Goal: Communication & Community: Answer question/provide support

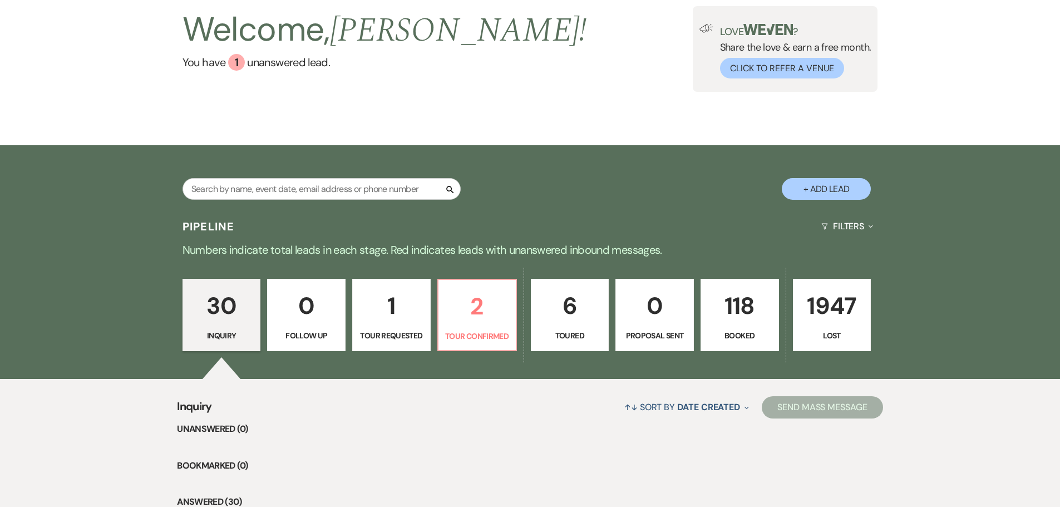
scroll to position [56, 0]
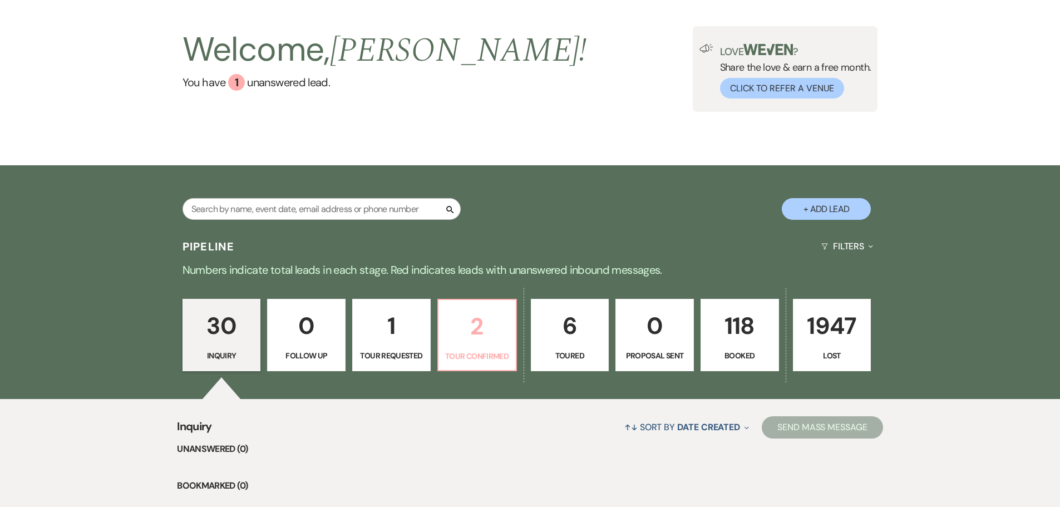
click at [460, 354] on p "Tour Confirmed" at bounding box center [477, 356] width 64 height 12
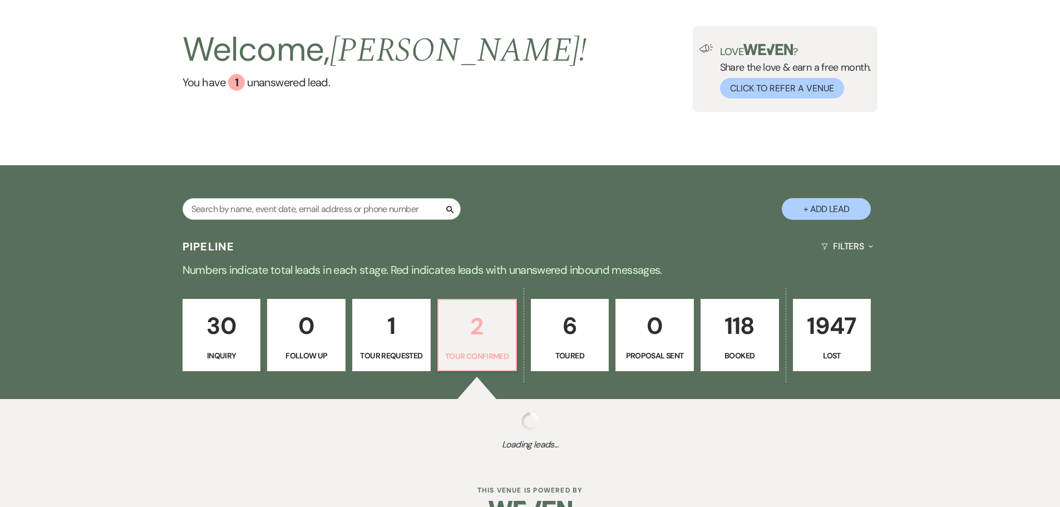
select select "4"
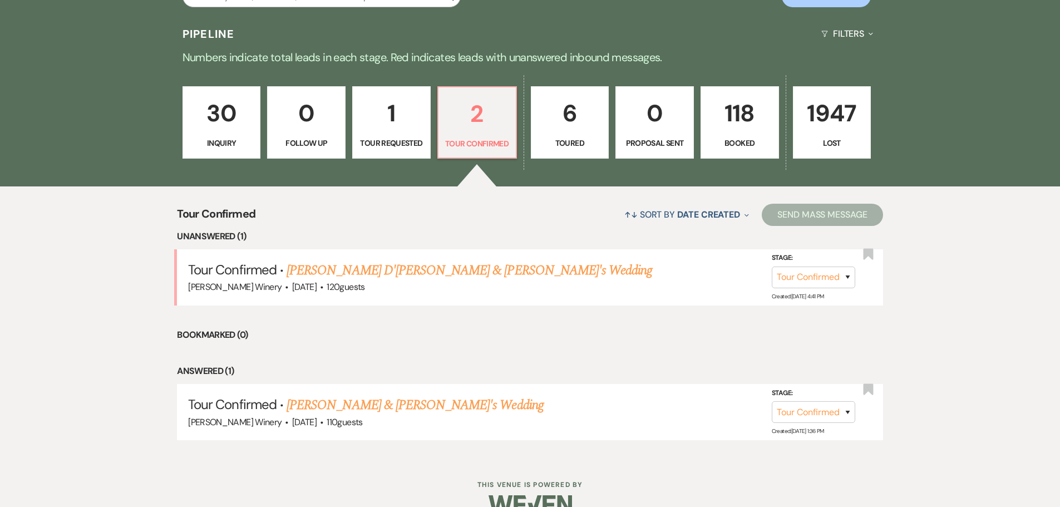
scroll to position [292, 0]
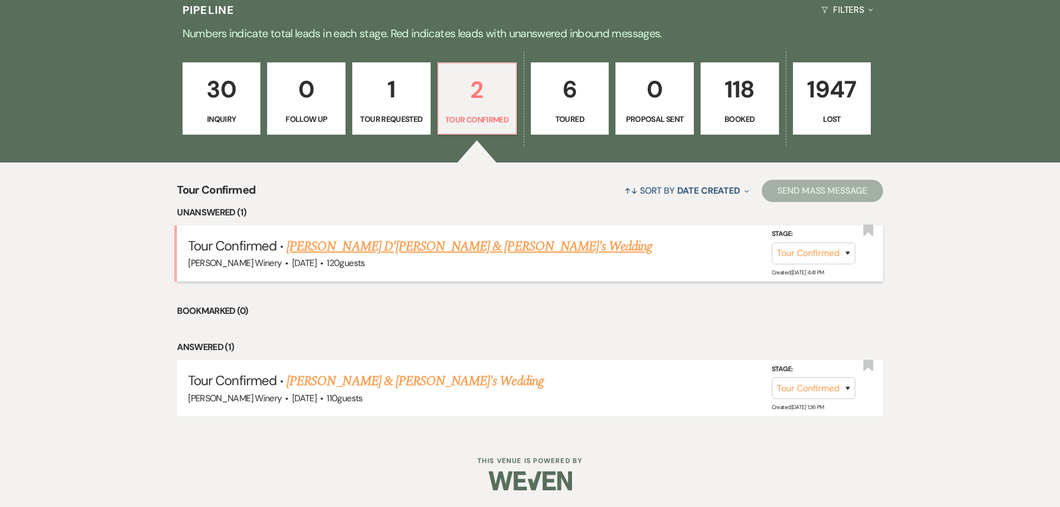
click at [387, 248] on link "[PERSON_NAME] D'[PERSON_NAME] & [PERSON_NAME]'s Wedding" at bounding box center [470, 247] width 366 height 20
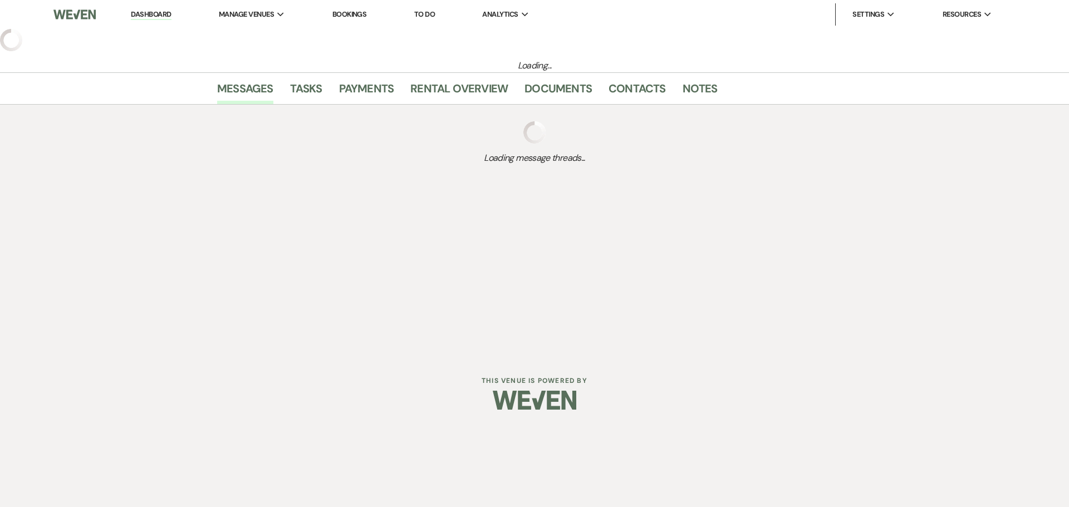
select select "4"
select select "5"
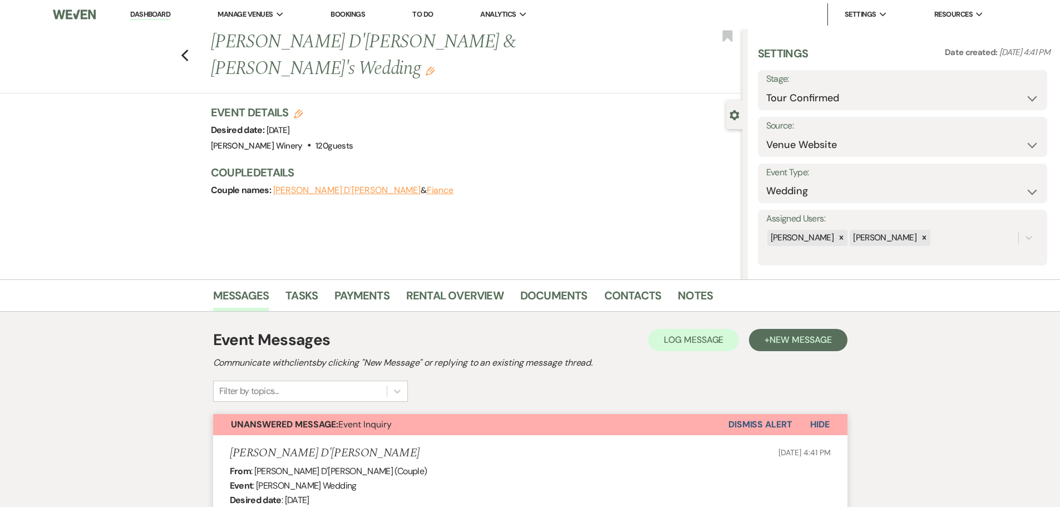
click at [751, 415] on button "Dismiss Alert" at bounding box center [761, 424] width 64 height 21
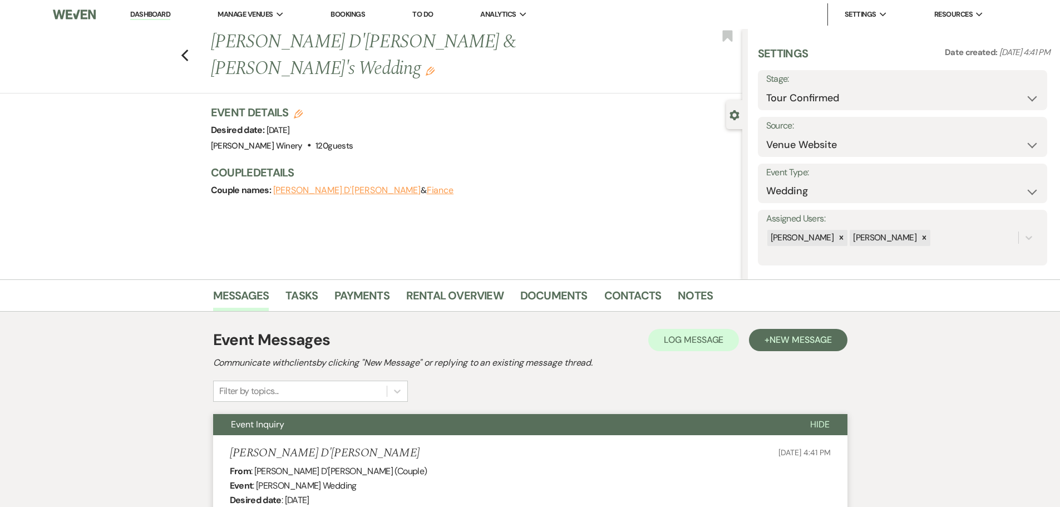
click at [158, 11] on link "Dashboard" at bounding box center [150, 14] width 40 height 11
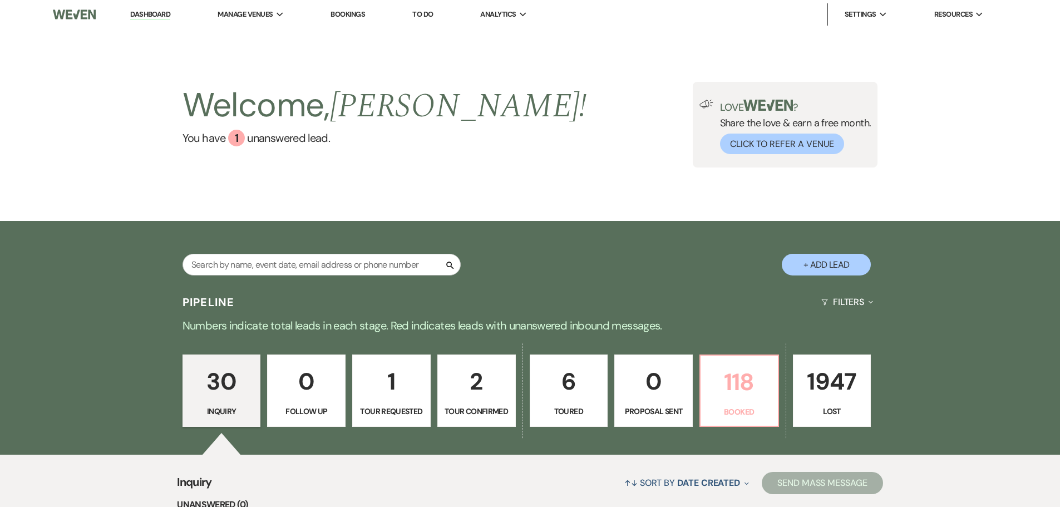
click at [734, 379] on p "118" at bounding box center [739, 381] width 64 height 37
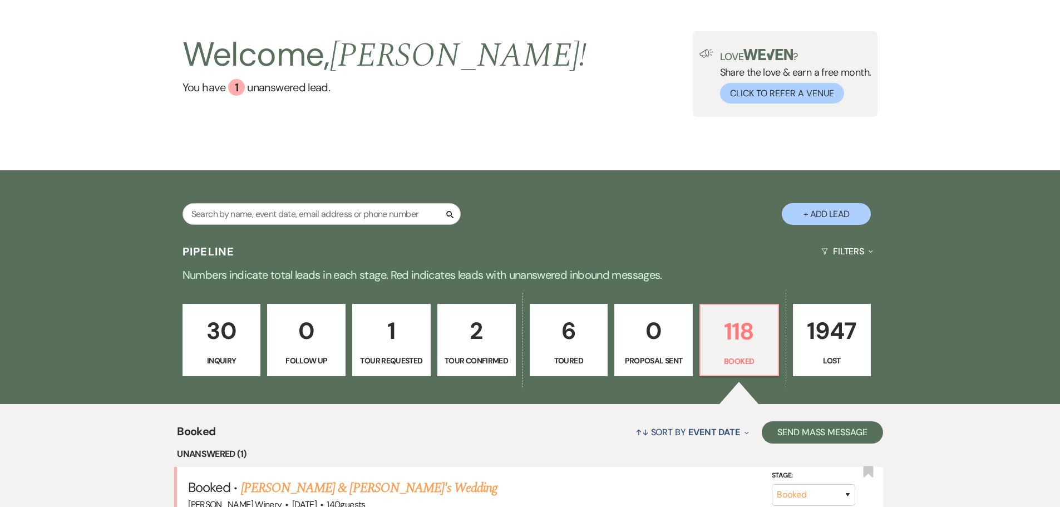
scroll to position [223, 0]
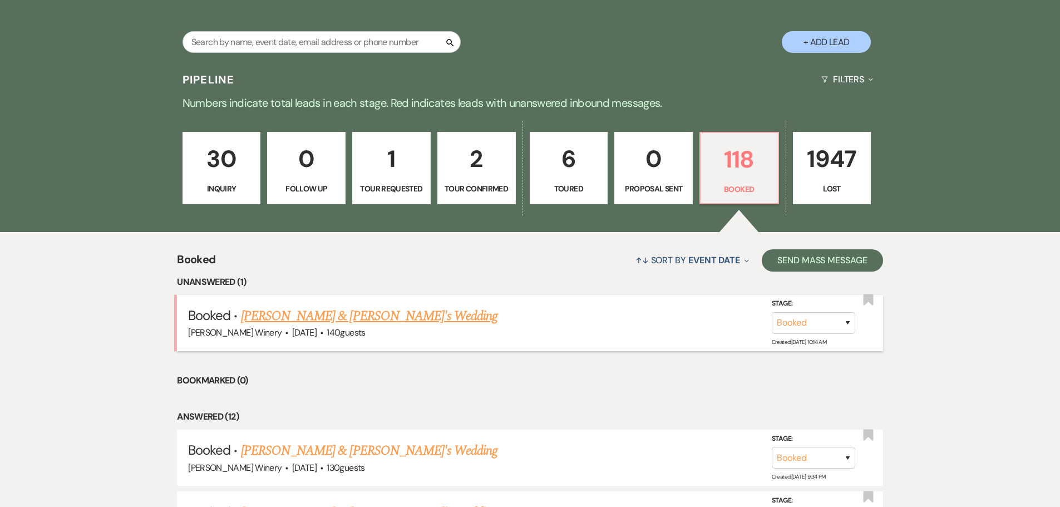
click at [264, 317] on link "[PERSON_NAME] & [PERSON_NAME]'s Wedding" at bounding box center [369, 316] width 257 height 20
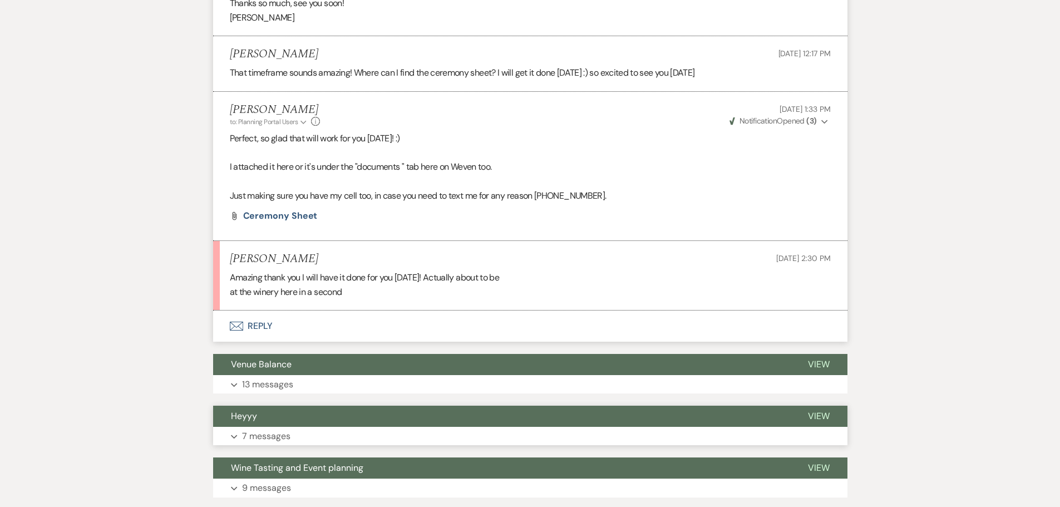
scroll to position [2115, 0]
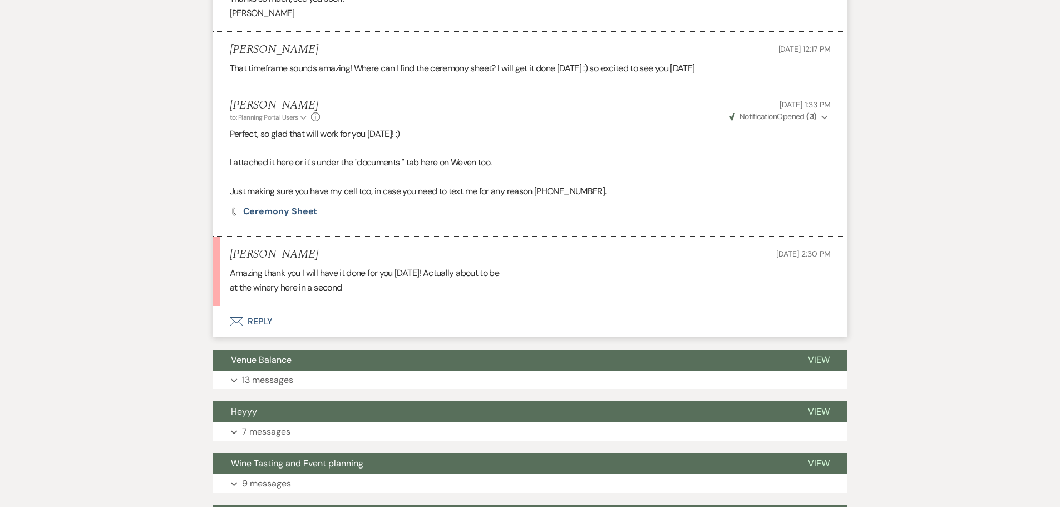
click at [259, 306] on button "Envelope Reply" at bounding box center [530, 321] width 634 height 31
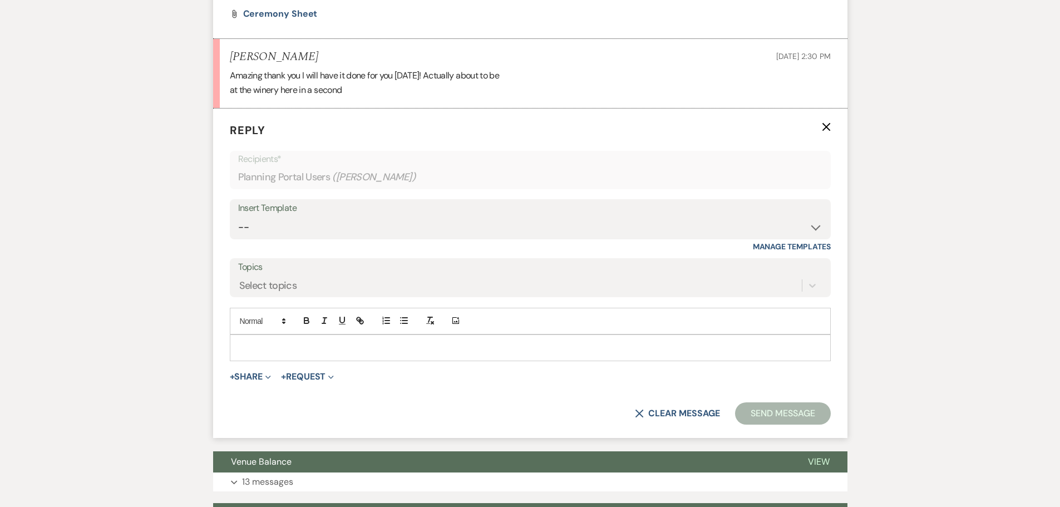
scroll to position [2318, 0]
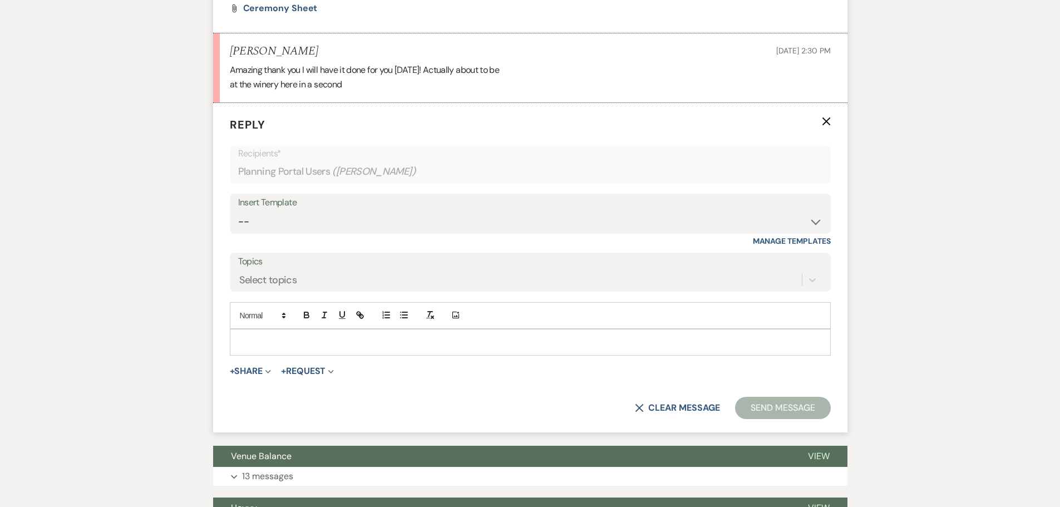
click at [262, 336] on div at bounding box center [530, 342] width 600 height 26
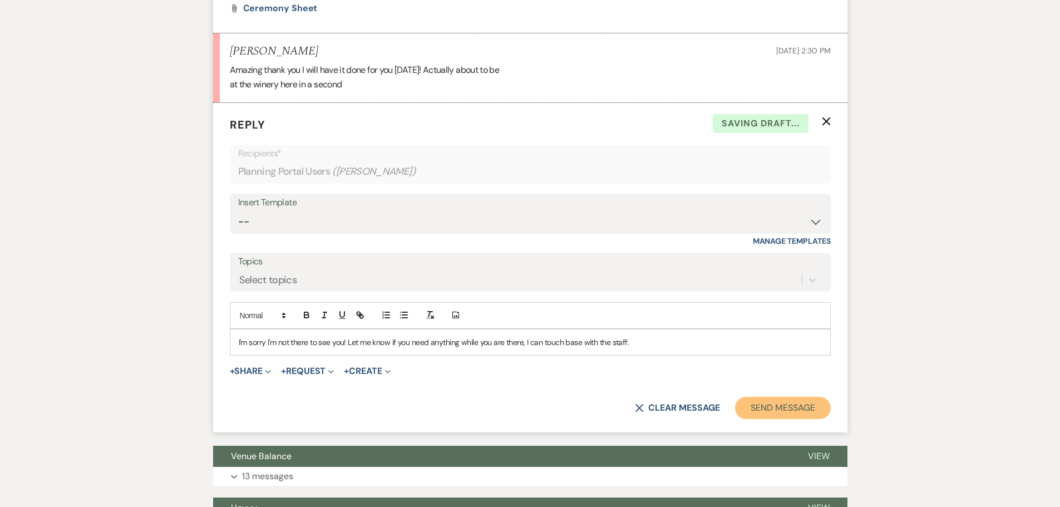
click at [803, 397] on button "Send Message" at bounding box center [782, 408] width 95 height 22
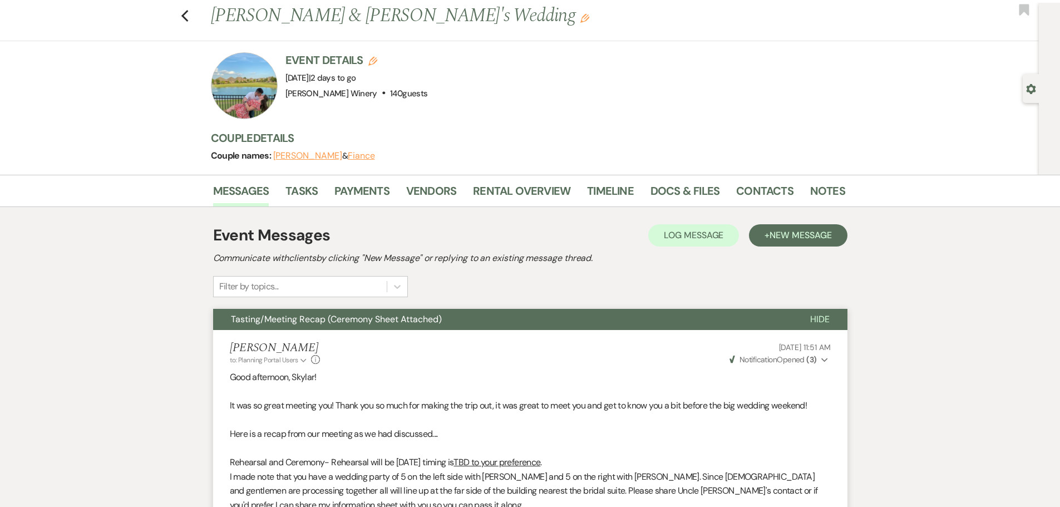
scroll to position [0, 0]
